Goal: Transaction & Acquisition: Obtain resource

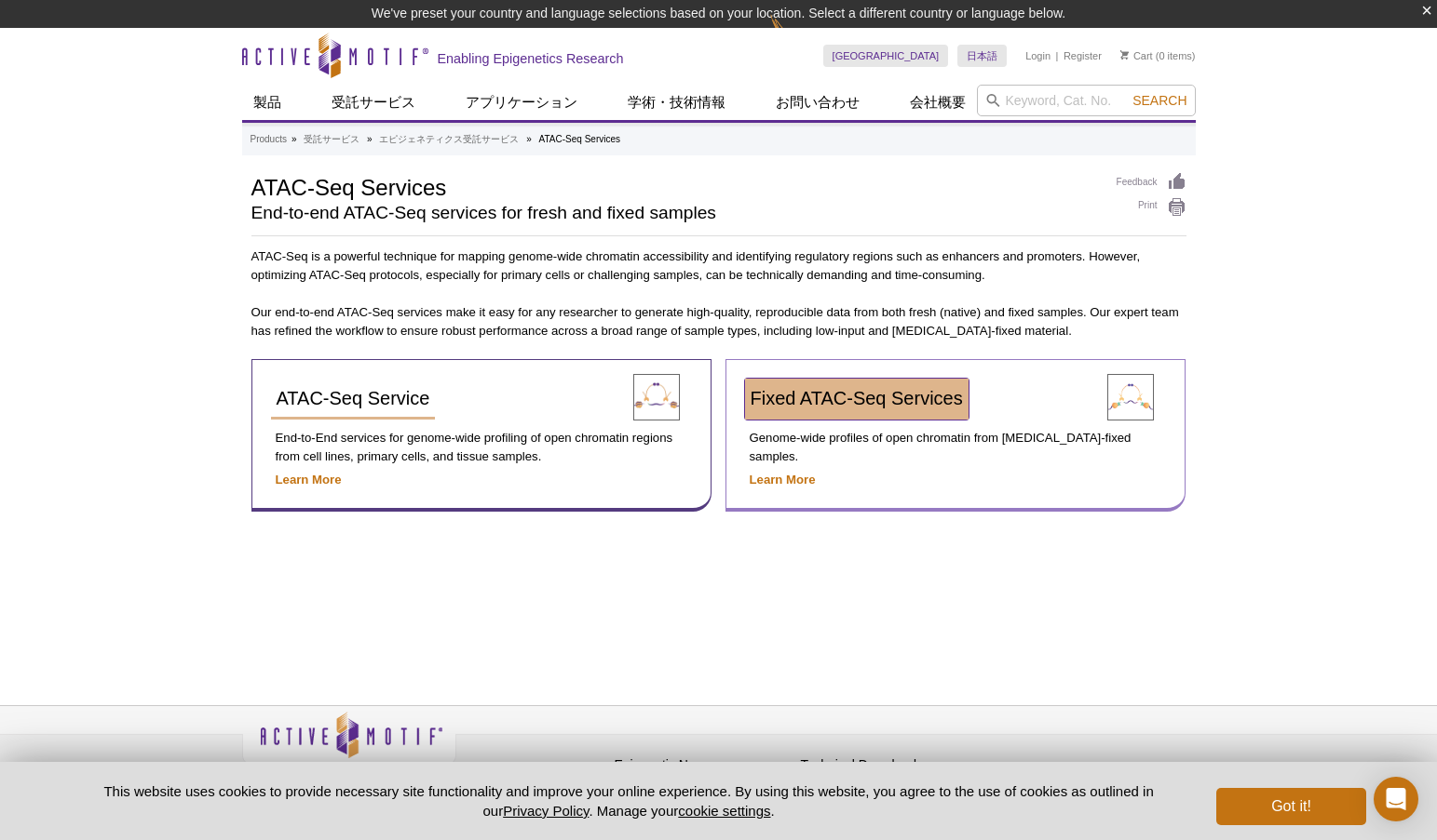
click at [878, 388] on span "Fixed ATAC-Seq Services" at bounding box center [857, 399] width 213 height 21
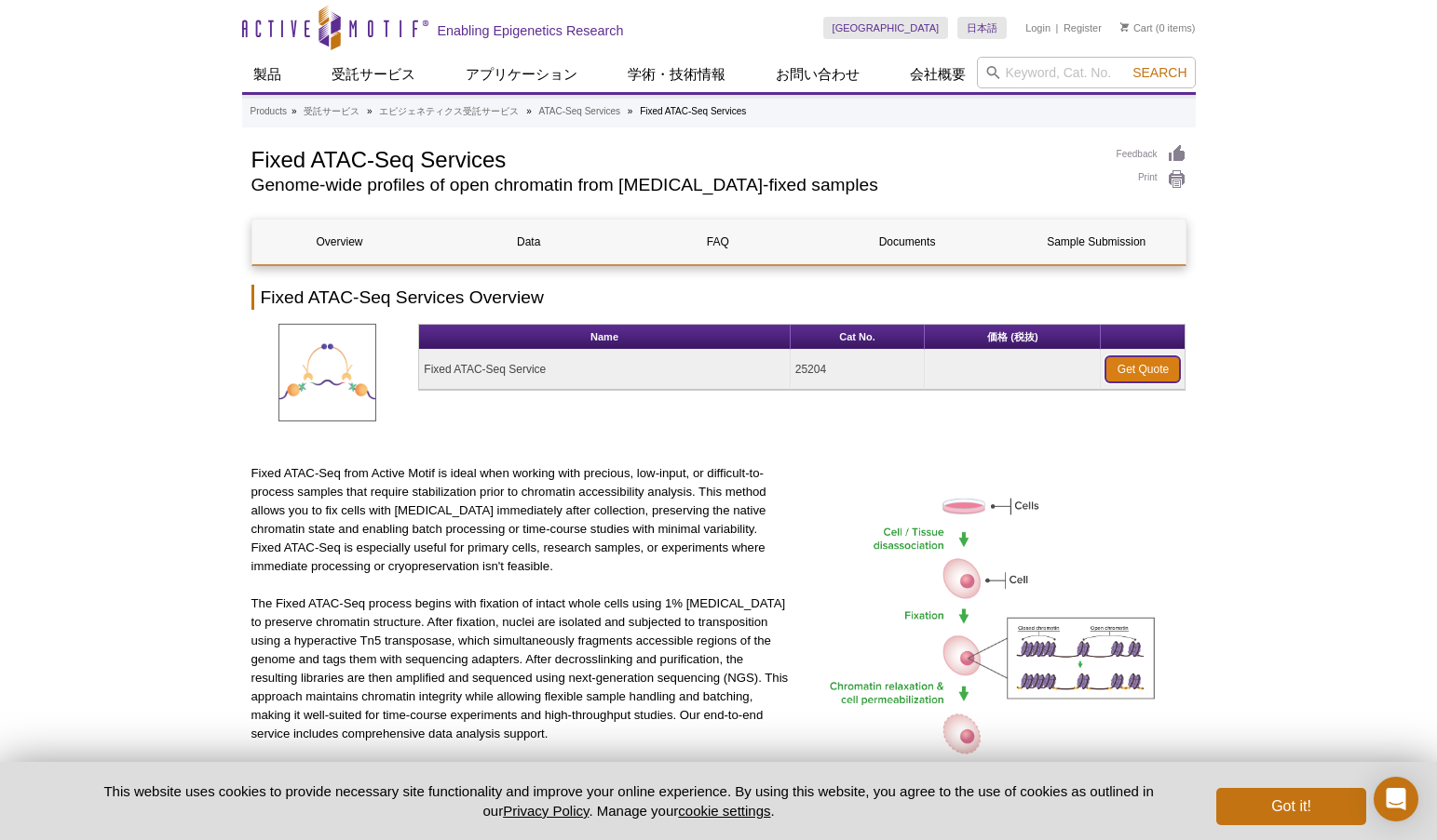
click at [1153, 372] on link "Get Quote" at bounding box center [1142, 369] width 75 height 26
